Goal: Task Accomplishment & Management: Use online tool/utility

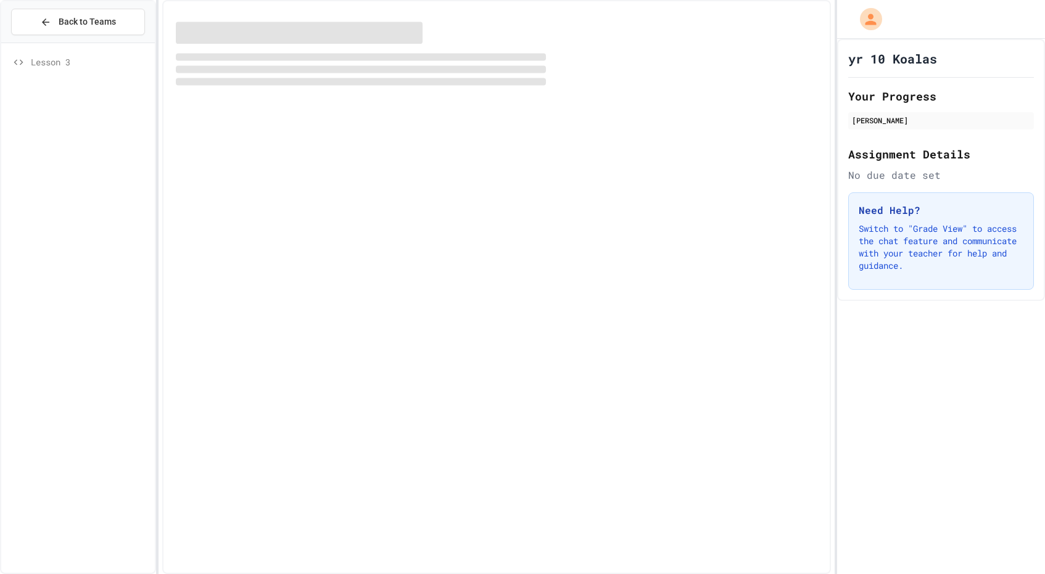
click at [508, 558] on div at bounding box center [496, 287] width 669 height 574
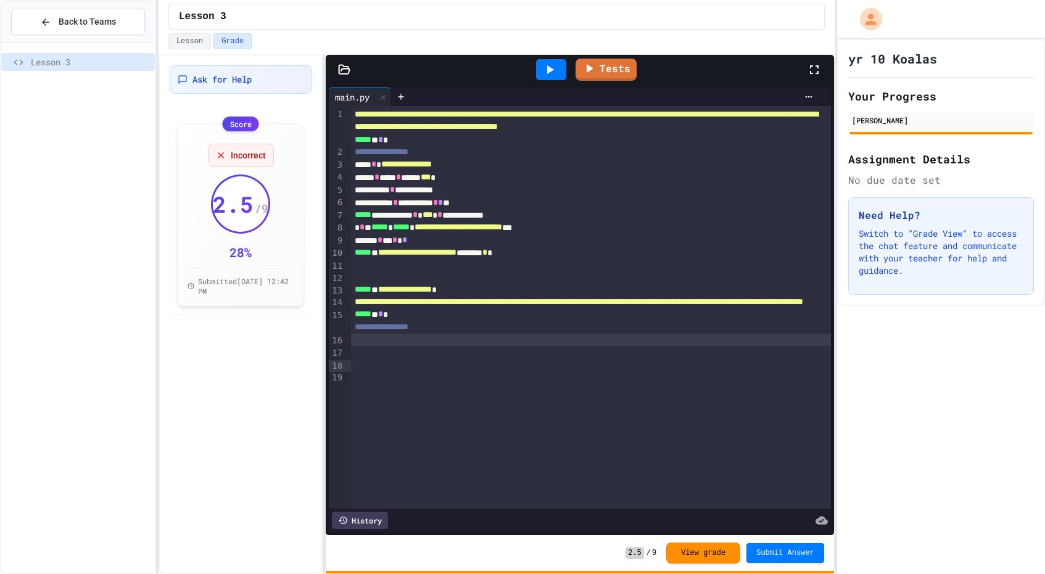
click at [673, 346] on div at bounding box center [591, 340] width 480 height 12
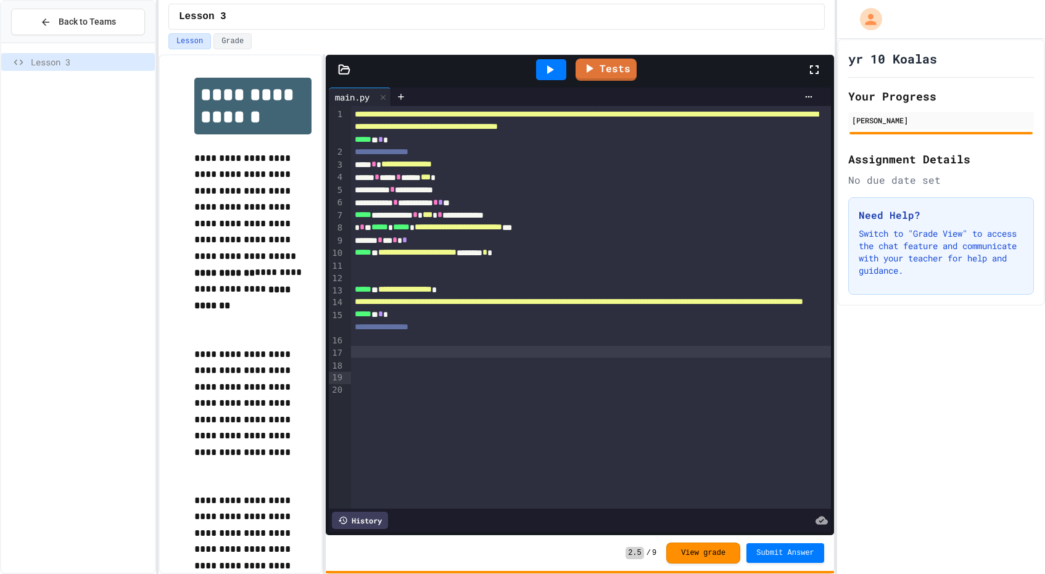
click at [383, 346] on div at bounding box center [591, 340] width 480 height 12
